Goal: Information Seeking & Learning: Learn about a topic

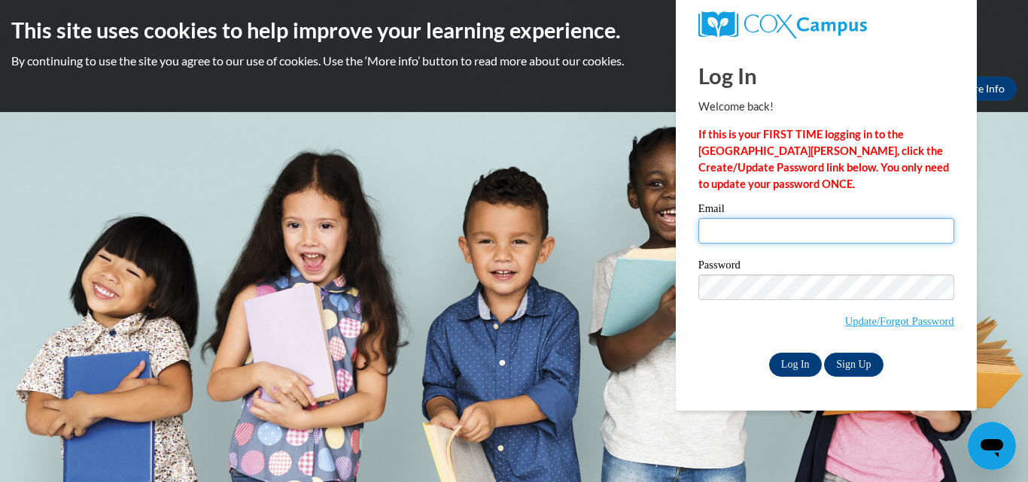
type input "makaylakaster@gmail.com"
click at [794, 365] on input "Log In" at bounding box center [795, 365] width 53 height 24
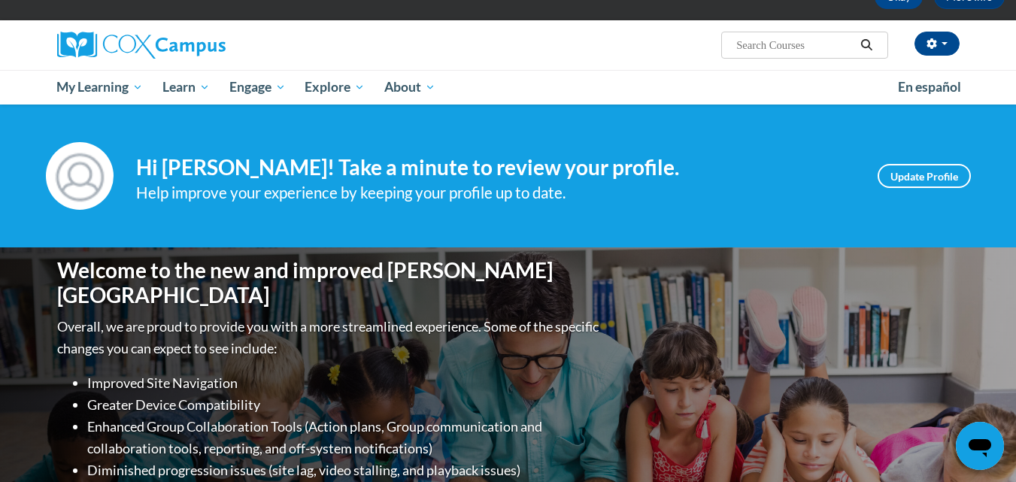
scroll to position [75, 0]
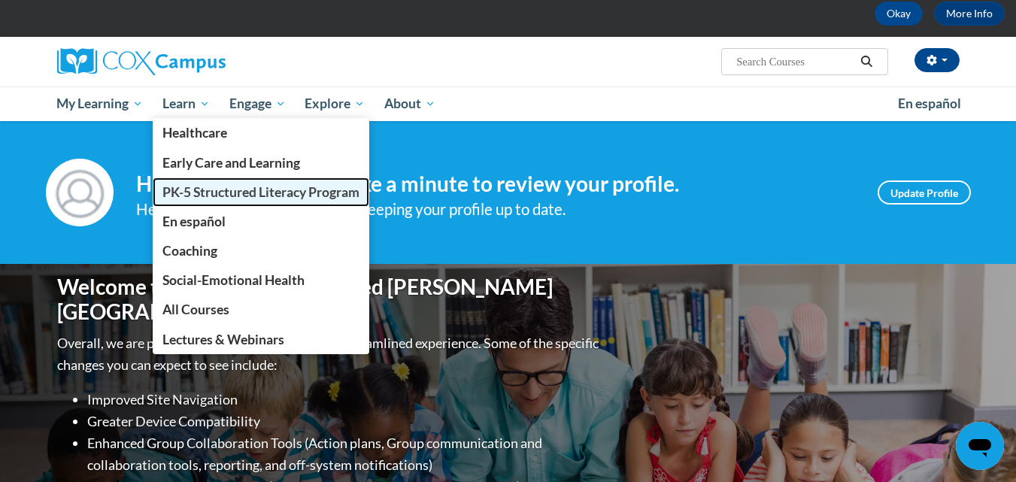
click at [226, 189] on span "PK-5 Structured Literacy Program" at bounding box center [260, 192] width 197 height 16
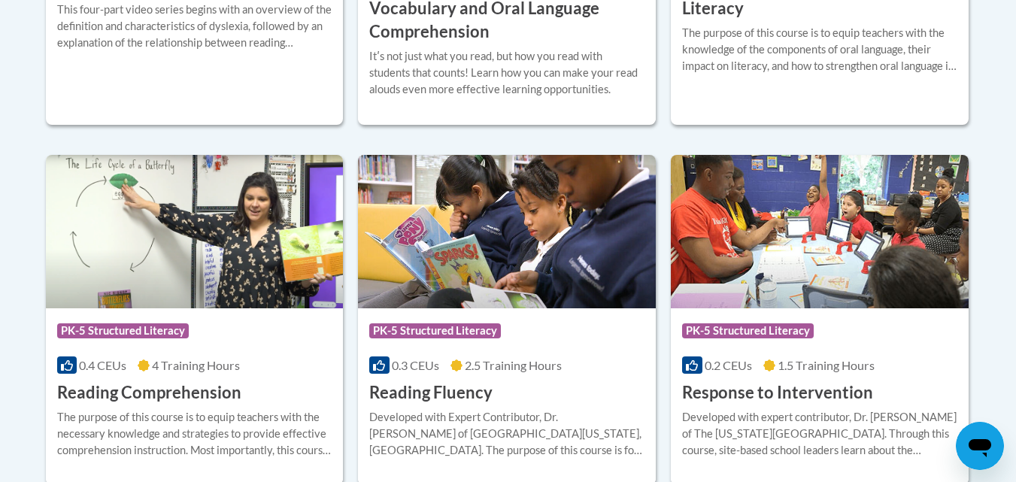
scroll to position [1354, 0]
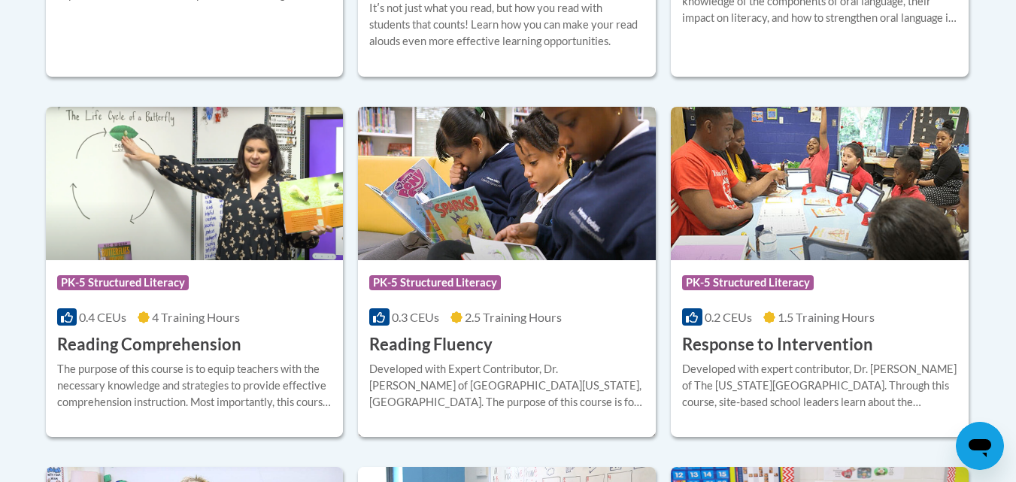
click at [481, 353] on h3 "Reading Fluency" at bounding box center [430, 344] width 123 height 23
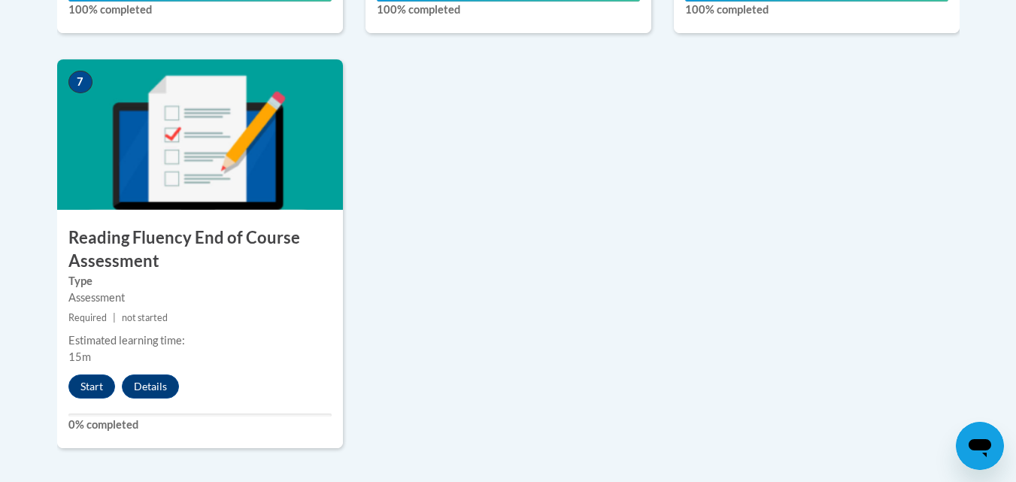
scroll to position [1279, 0]
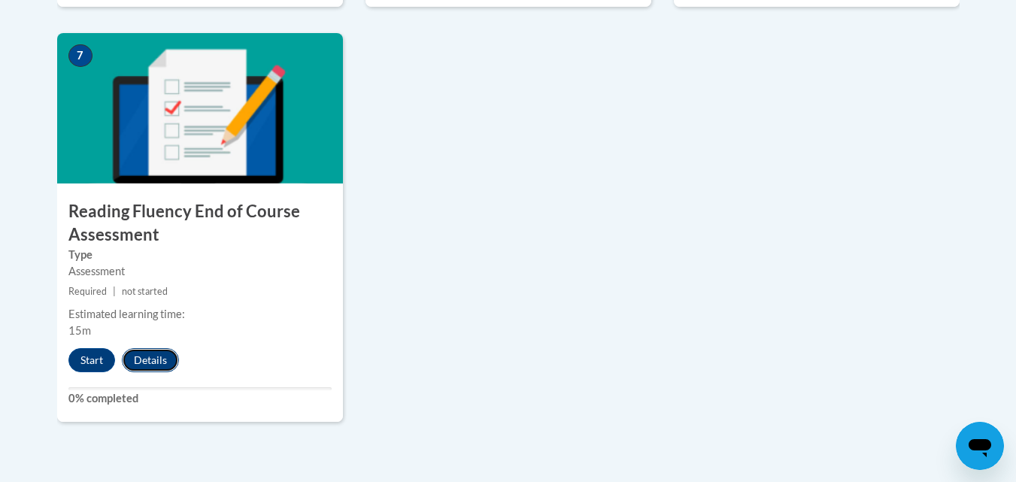
click at [149, 351] on button "Details" at bounding box center [150, 360] width 57 height 24
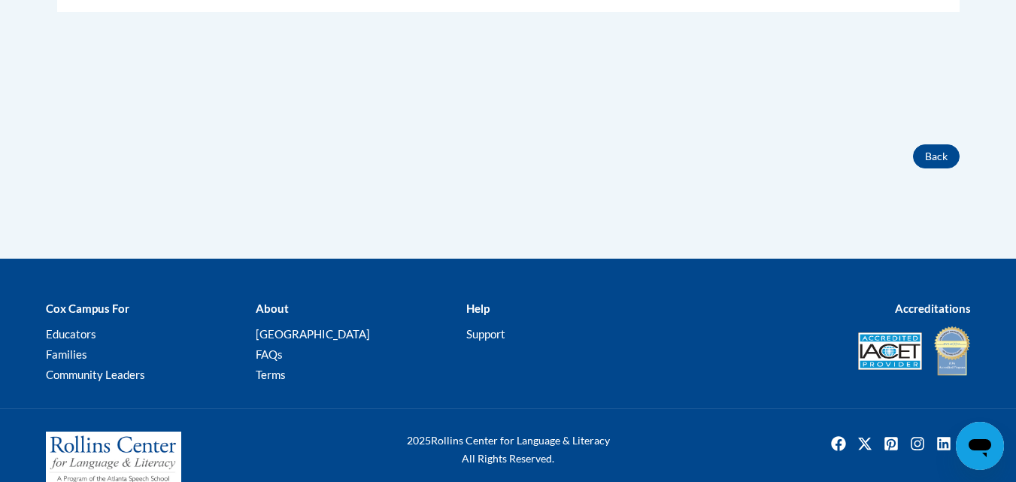
scroll to position [301, 0]
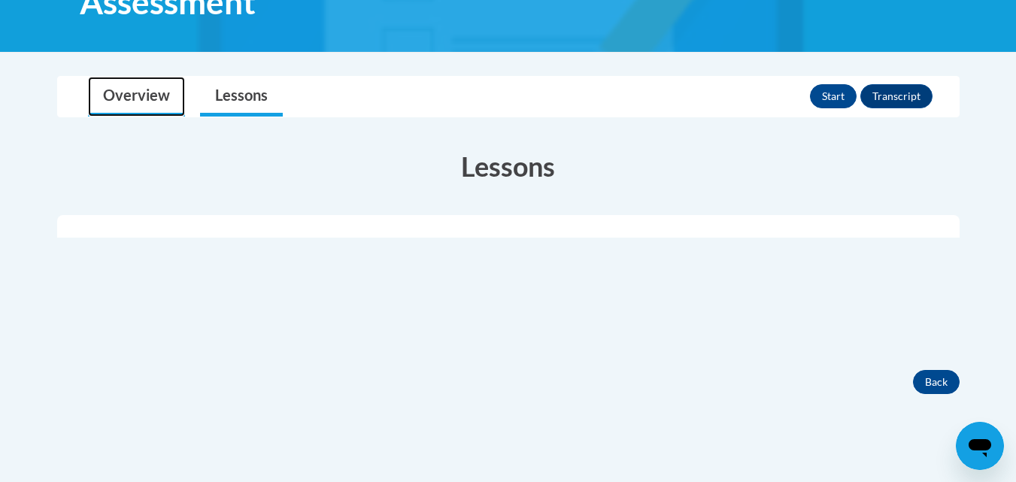
click at [152, 102] on link "Overview" at bounding box center [136, 97] width 97 height 40
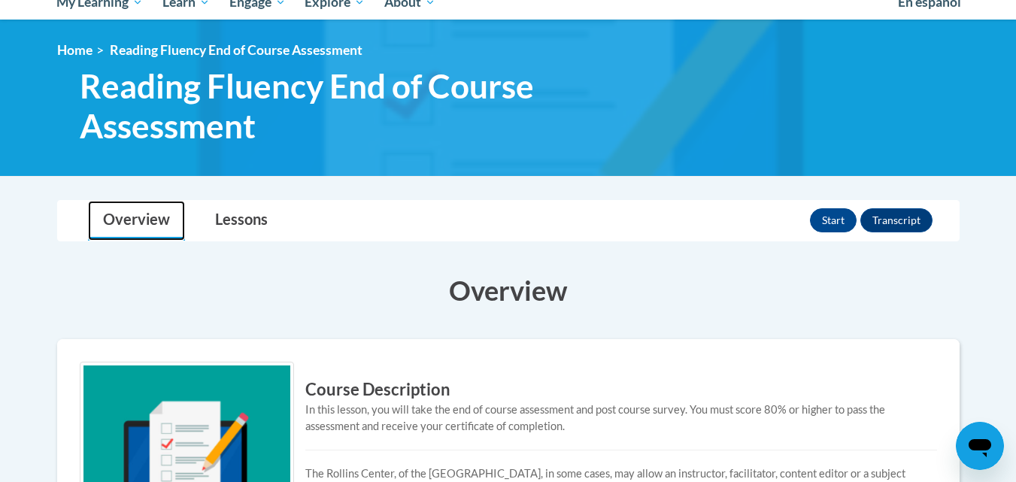
scroll to position [150, 0]
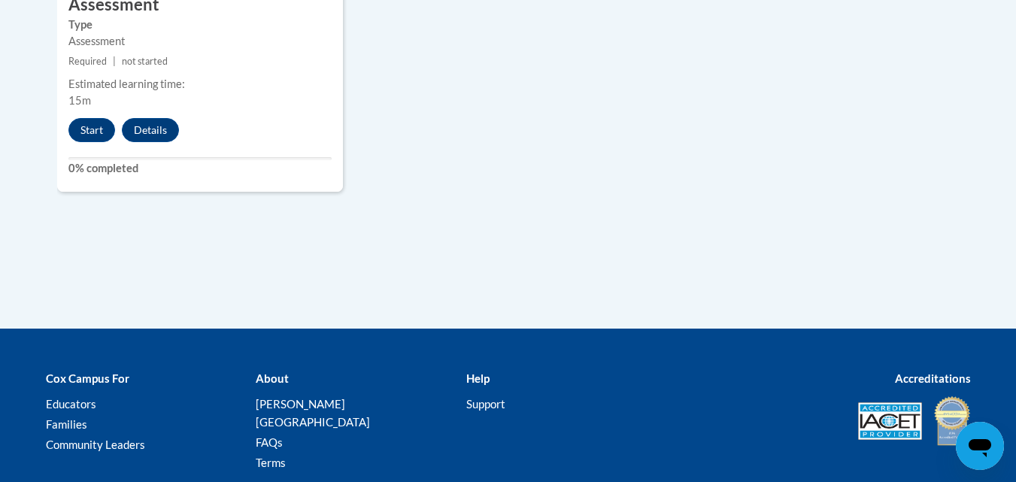
scroll to position [1279, 0]
